Goal: Information Seeking & Learning: Learn about a topic

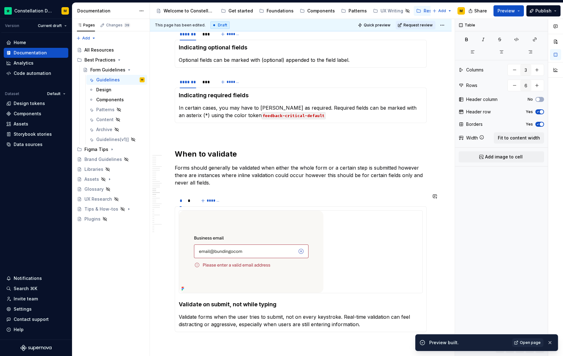
scroll to position [1353, 0]
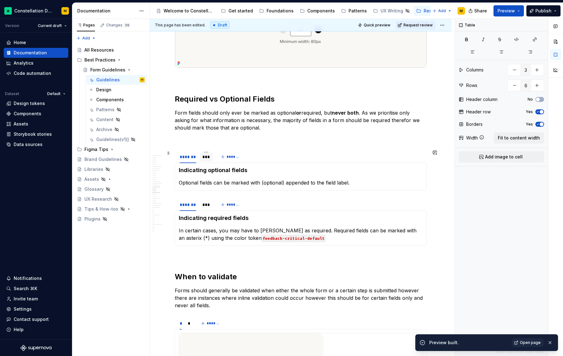
click at [209, 158] on div "***" at bounding box center [206, 157] width 8 height 6
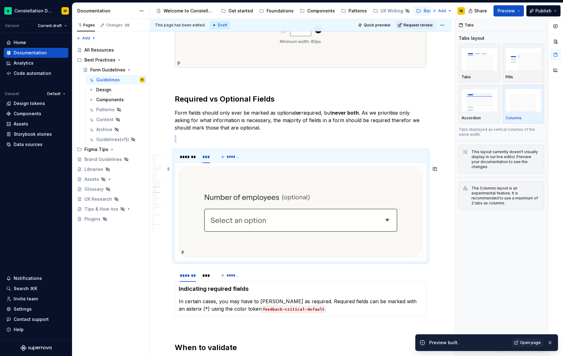
click at [209, 216] on img at bounding box center [300, 212] width 243 height 90
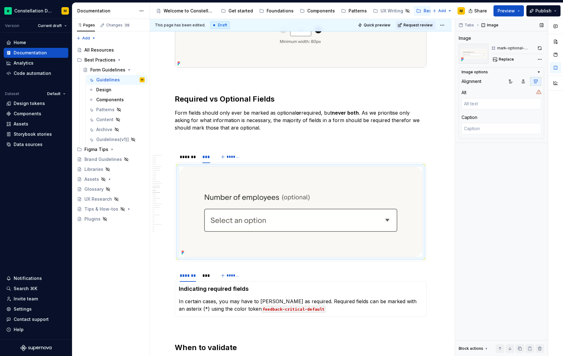
click at [540, 48] on button "button" at bounding box center [540, 48] width 9 height 9
click at [207, 276] on div "***" at bounding box center [206, 275] width 8 height 6
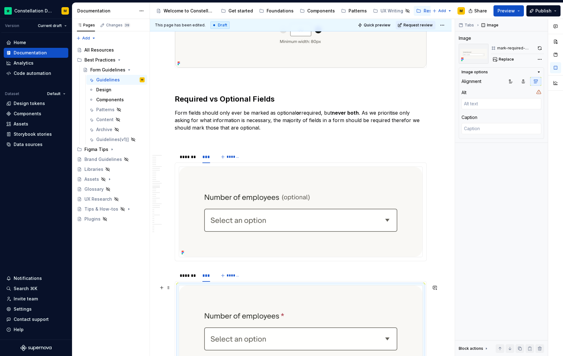
click at [215, 291] on img at bounding box center [300, 330] width 243 height 90
click at [542, 47] on button "button" at bounding box center [540, 48] width 8 height 9
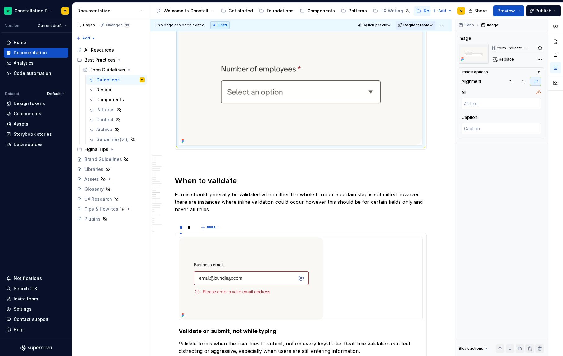
scroll to position [1760, 0]
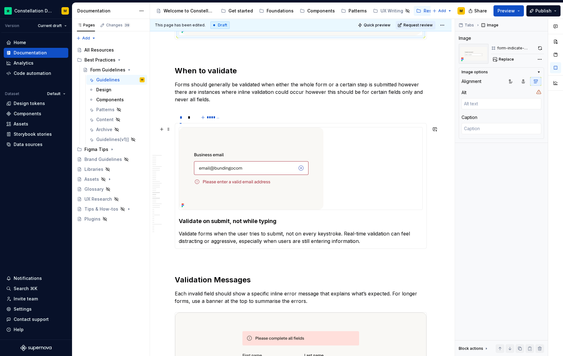
click at [220, 186] on img at bounding box center [251, 168] width 144 height 82
click at [538, 47] on button "button" at bounding box center [539, 48] width 9 height 9
click at [190, 117] on div "*" at bounding box center [189, 117] width 3 height 6
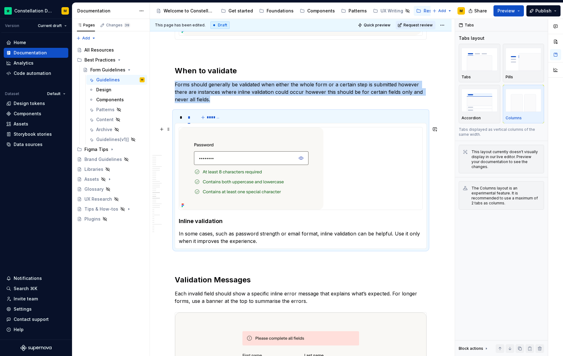
click at [233, 161] on img at bounding box center [251, 168] width 144 height 82
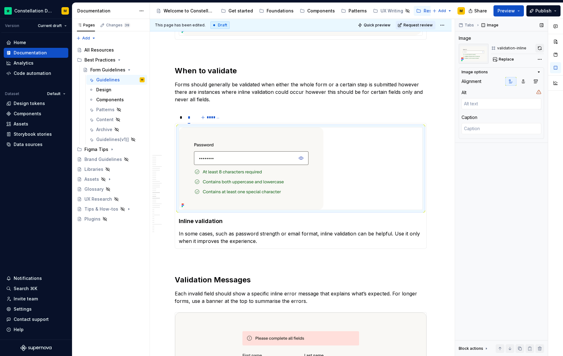
click at [542, 46] on button "button" at bounding box center [539, 48] width 9 height 9
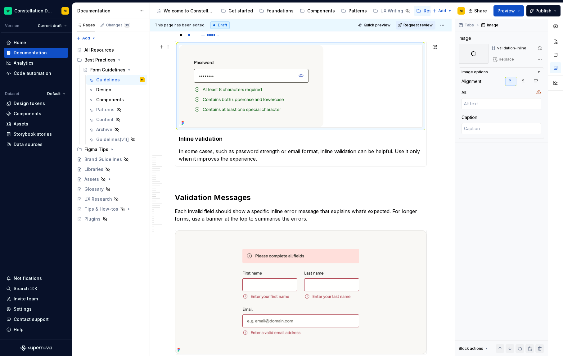
scroll to position [1890, 0]
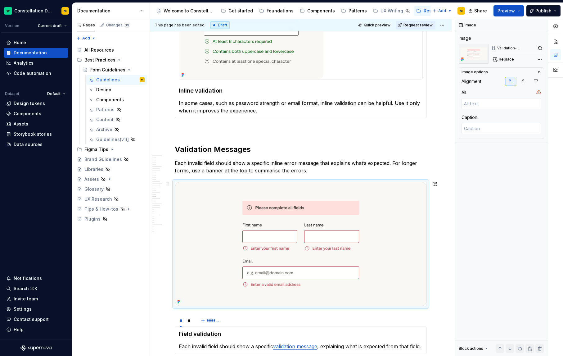
click at [246, 272] on img at bounding box center [300, 244] width 251 height 124
click at [542, 48] on button "button" at bounding box center [540, 48] width 8 height 9
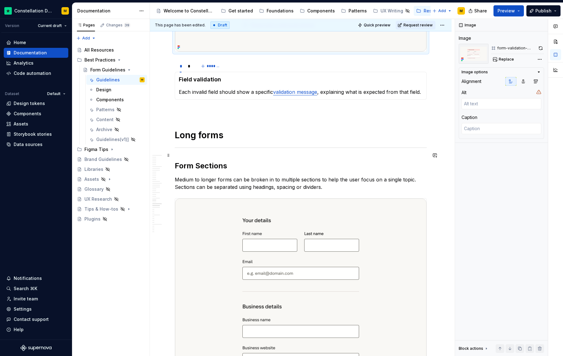
scroll to position [2204, 0]
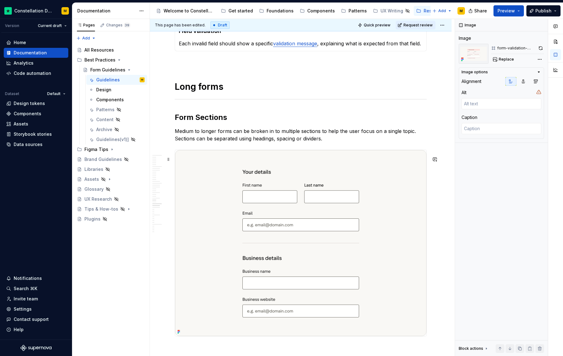
click at [286, 210] on img at bounding box center [300, 243] width 251 height 186
click at [541, 48] on button "button" at bounding box center [539, 48] width 9 height 9
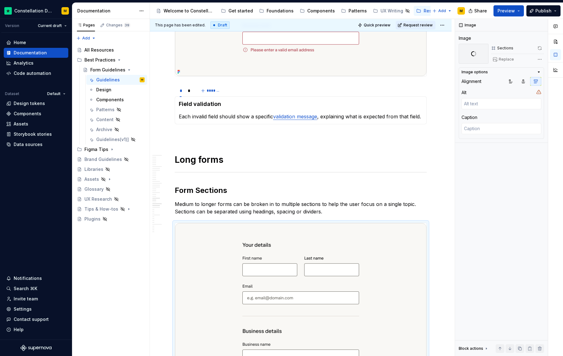
scroll to position [1996, 0]
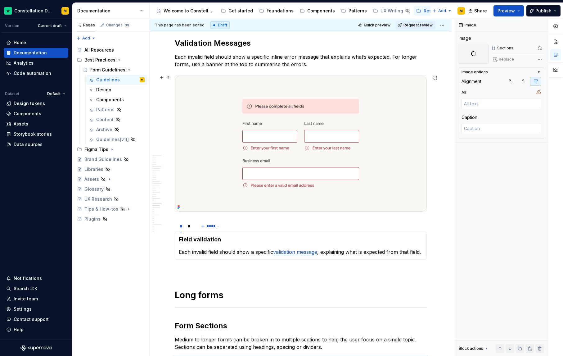
click at [320, 126] on img at bounding box center [300, 144] width 251 height 136
click at [542, 47] on button "button" at bounding box center [540, 48] width 7 height 9
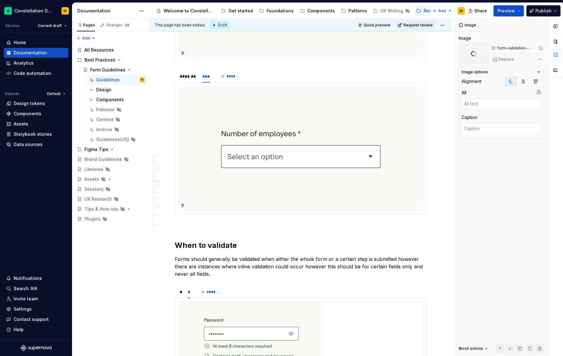
scroll to position [0, 0]
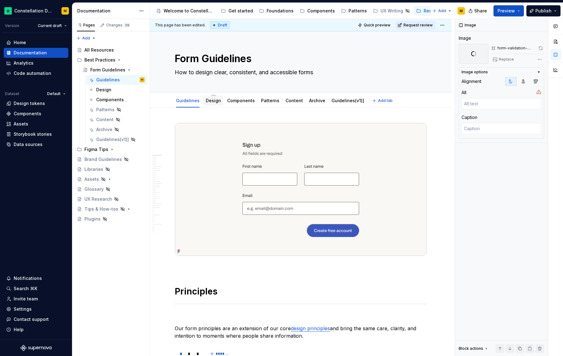
click at [209, 103] on div "Design" at bounding box center [213, 100] width 15 height 6
click at [214, 99] on link "Design" at bounding box center [213, 100] width 15 height 5
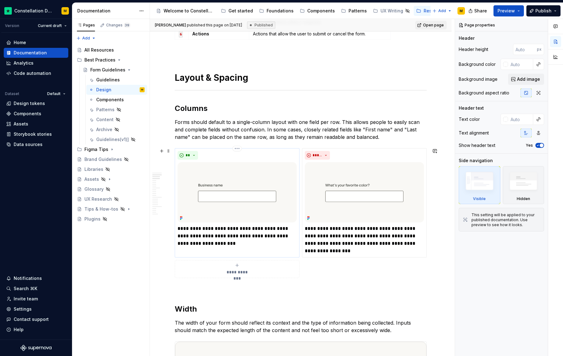
scroll to position [181, 0]
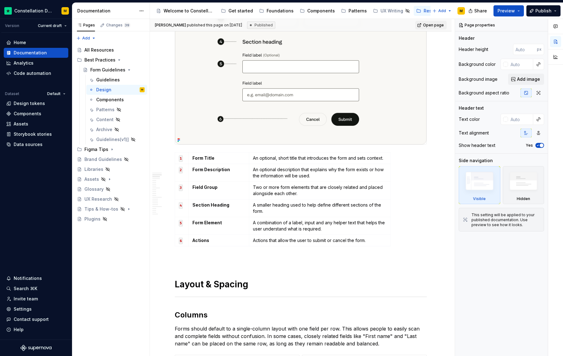
click at [263, 100] on img at bounding box center [300, 51] width 251 height 186
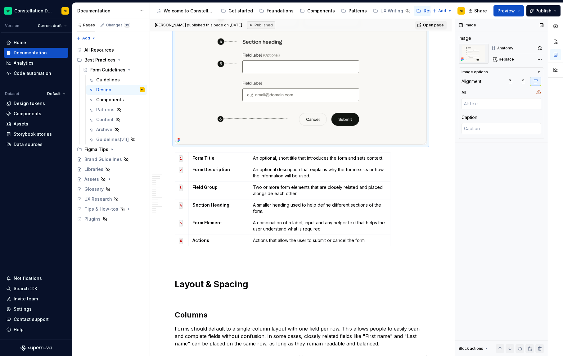
click at [544, 46] on div "Image Image Anatomy Replace Image options Alignment Alt Caption Block actions M…" at bounding box center [501, 187] width 93 height 337
click at [538, 48] on button "button" at bounding box center [539, 48] width 9 height 9
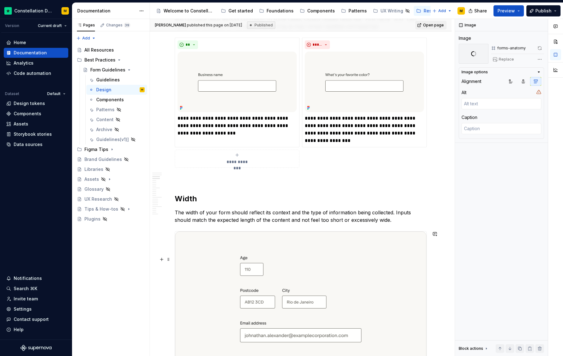
scroll to position [446, 0]
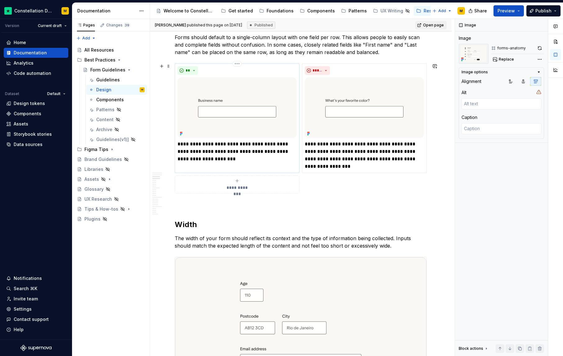
click at [214, 83] on img at bounding box center [237, 107] width 119 height 61
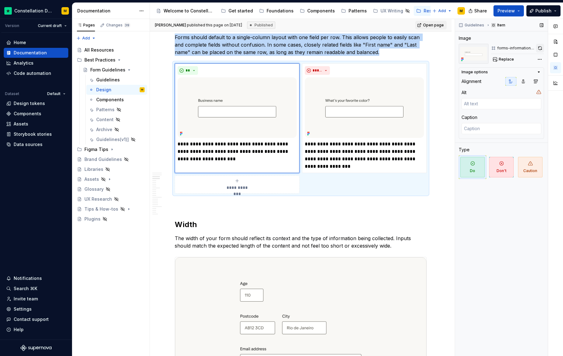
click at [539, 48] on button "button" at bounding box center [540, 48] width 8 height 9
click at [345, 109] on img at bounding box center [364, 107] width 119 height 61
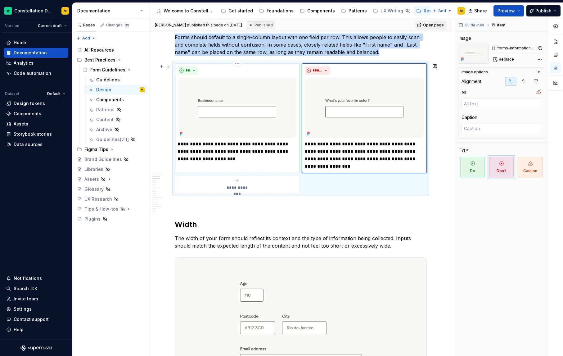
click at [214, 124] on img at bounding box center [237, 107] width 119 height 61
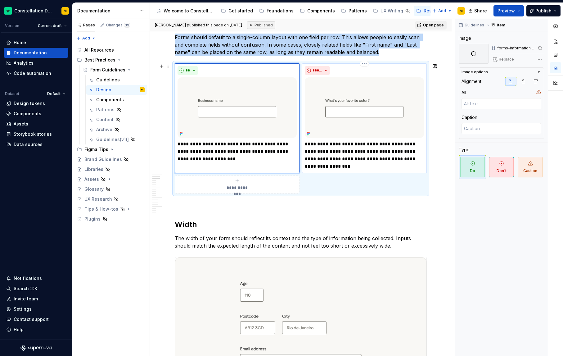
click at [367, 96] on img at bounding box center [364, 107] width 119 height 61
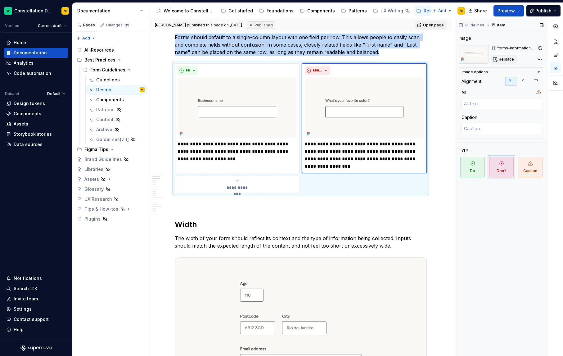
click at [502, 62] on button "Replace" at bounding box center [504, 59] width 26 height 9
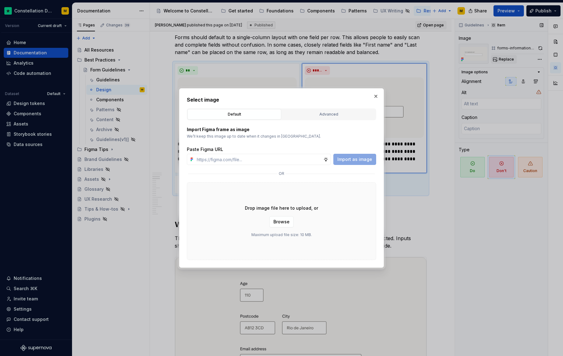
type textarea "*"
paste input "[URL][DOMAIN_NAME][DATE]"
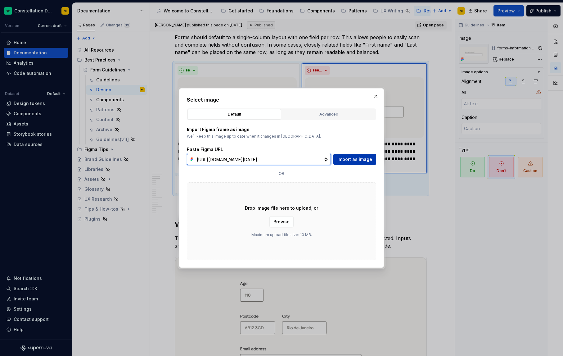
type input "[URL][DOMAIN_NAME][DATE]"
click at [348, 159] on span "Import as image" at bounding box center [354, 159] width 35 height 6
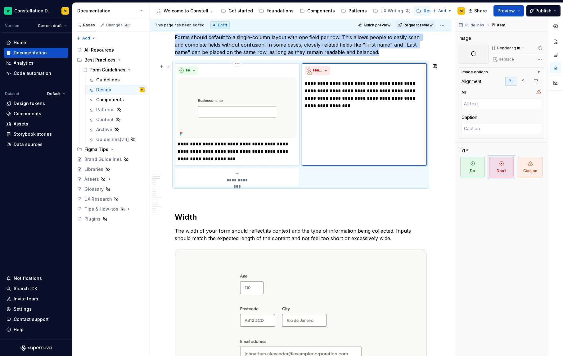
click at [280, 104] on img at bounding box center [237, 107] width 119 height 61
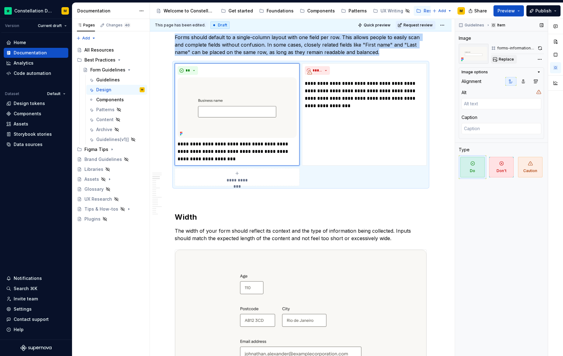
click at [504, 63] on button "Replace" at bounding box center [504, 59] width 26 height 9
type textarea "*"
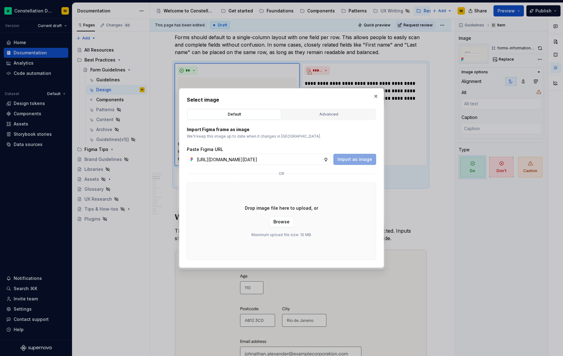
scroll to position [0, 185]
type input "[URL][DOMAIN_NAME][DATE]"
click at [368, 159] on span "Import as image" at bounding box center [354, 159] width 35 height 6
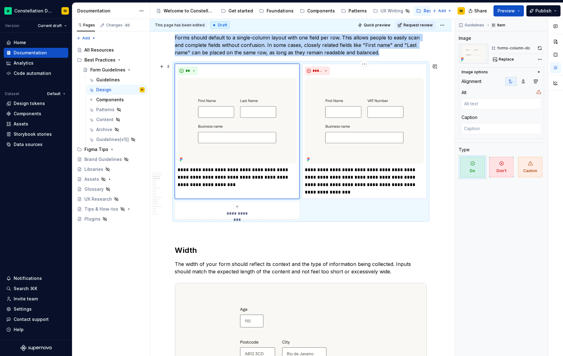
scroll to position [437, 0]
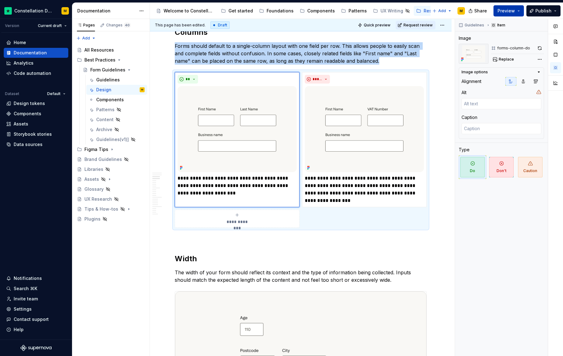
click at [497, 12] on button "Preview" at bounding box center [508, 10] width 30 height 11
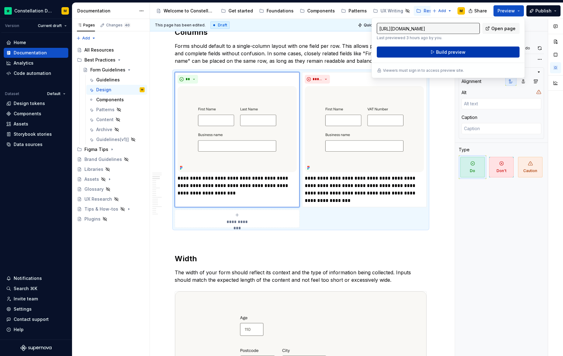
click at [469, 52] on button "Build preview" at bounding box center [448, 52] width 143 height 11
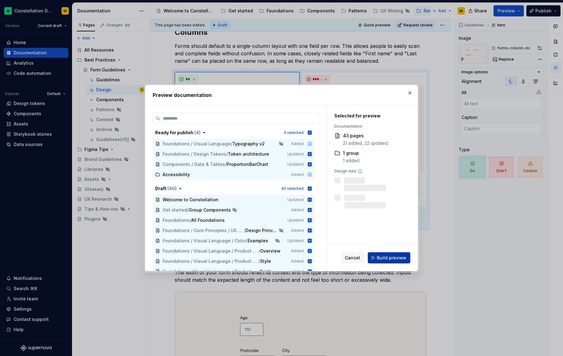
click at [390, 259] on span "Build preview" at bounding box center [391, 257] width 29 height 6
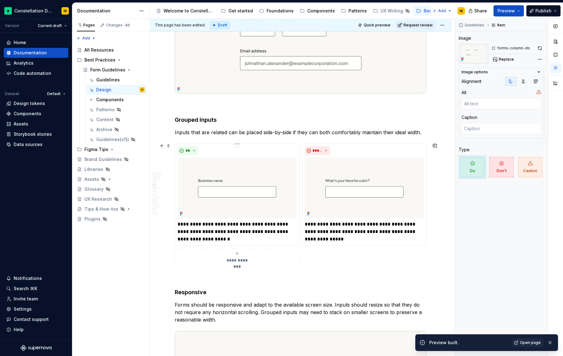
scroll to position [1201, 0]
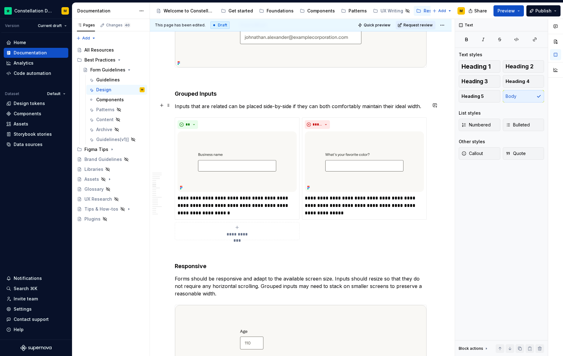
click at [223, 104] on p "Inputs that are related can be placed side-by-side if they can both comfortably…" at bounding box center [301, 105] width 252 height 7
click at [247, 205] on p "**********" at bounding box center [237, 205] width 119 height 22
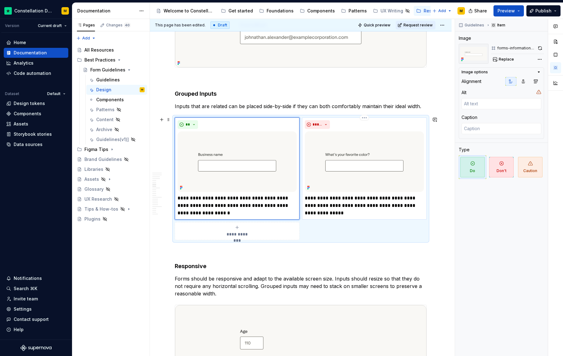
click at [339, 208] on p "**********" at bounding box center [364, 205] width 119 height 22
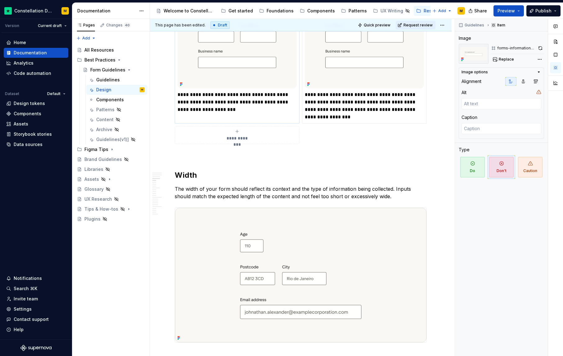
scroll to position [657, 0]
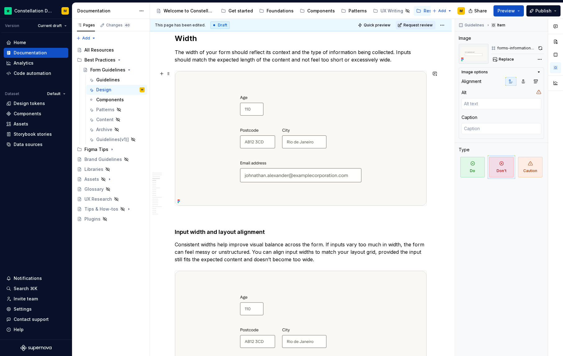
click at [279, 140] on img at bounding box center [300, 138] width 251 height 134
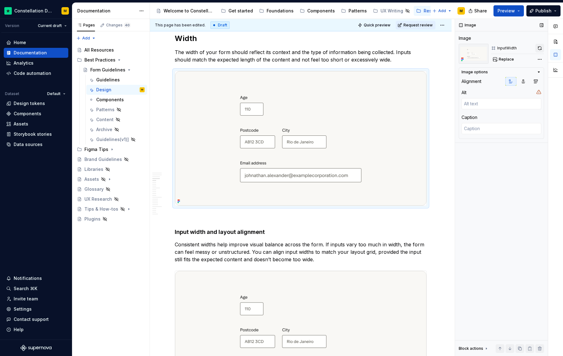
click at [539, 49] on button "button" at bounding box center [539, 48] width 9 height 9
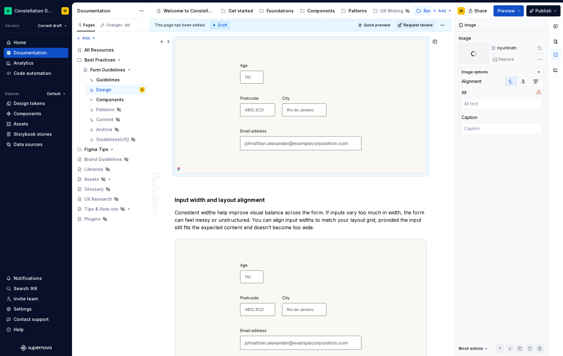
scroll to position [715, 0]
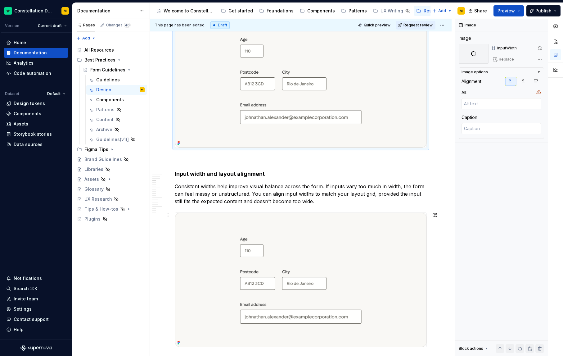
click at [288, 259] on img at bounding box center [300, 280] width 251 height 134
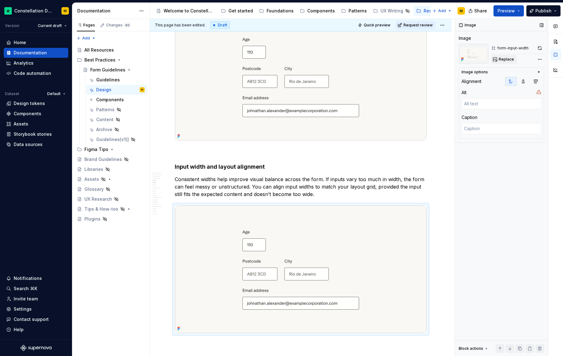
click at [501, 59] on span "Replace" at bounding box center [506, 59] width 15 height 5
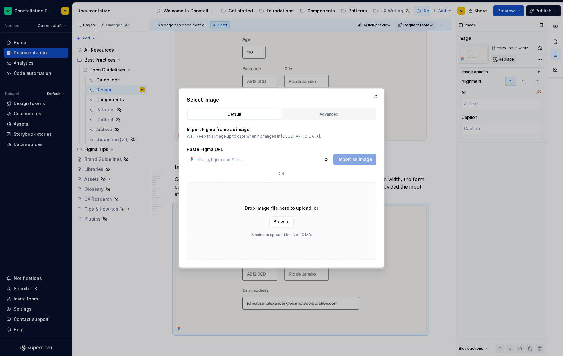
type textarea "*"
type input "[URL][DOMAIN_NAME]"
click at [353, 159] on span "Import as image" at bounding box center [354, 159] width 35 height 6
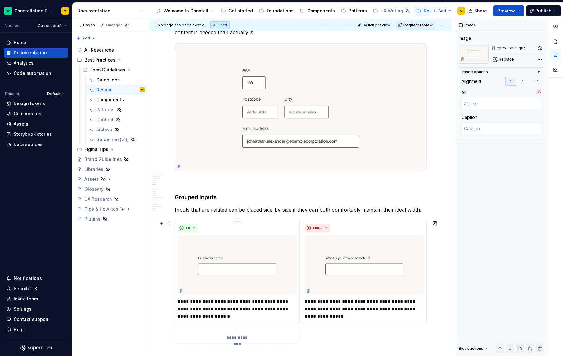
scroll to position [986, 0]
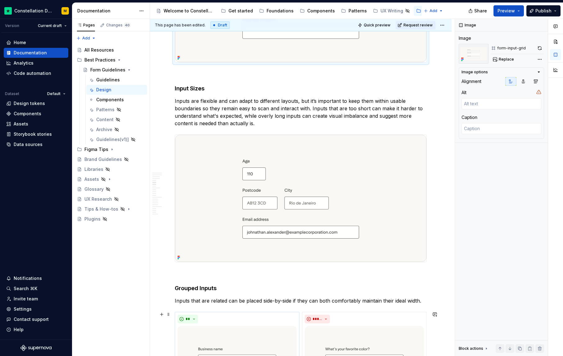
type textarea "*"
